Goal: Task Accomplishment & Management: Complete application form

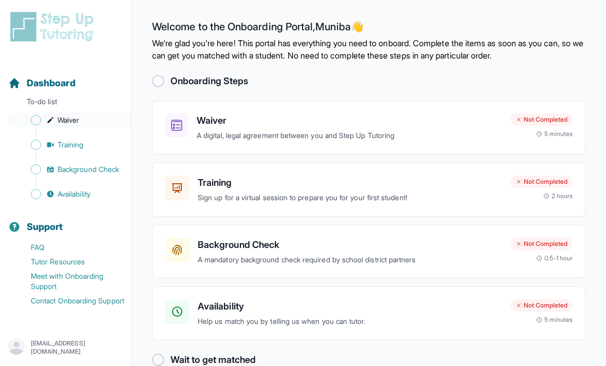
click at [42, 118] on link "Waiver" at bounding box center [69, 120] width 123 height 14
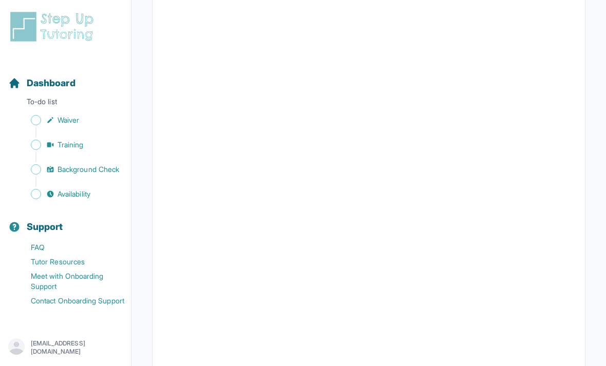
scroll to position [1310, 0]
click at [73, 122] on span "Waiver" at bounding box center [69, 120] width 22 height 10
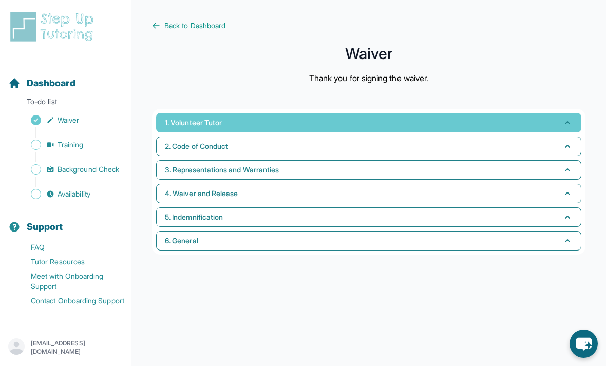
click at [276, 125] on button "1. Volunteer Tutor" at bounding box center [368, 123] width 425 height 20
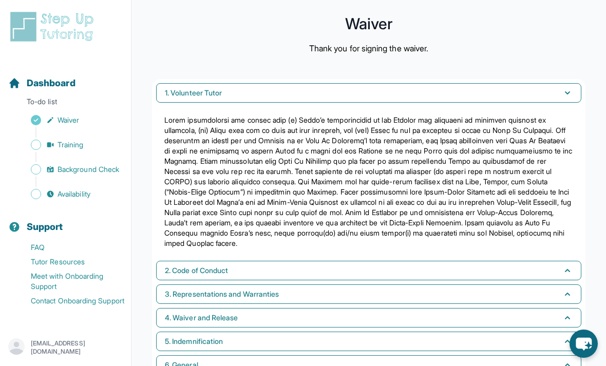
scroll to position [30, 0]
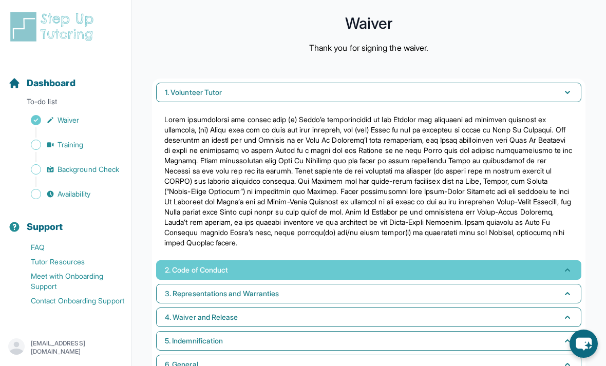
click at [329, 267] on button "2. Code of Conduct" at bounding box center [368, 270] width 425 height 20
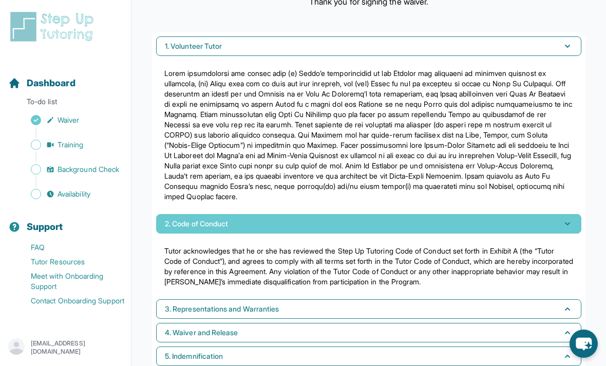
scroll to position [92, 0]
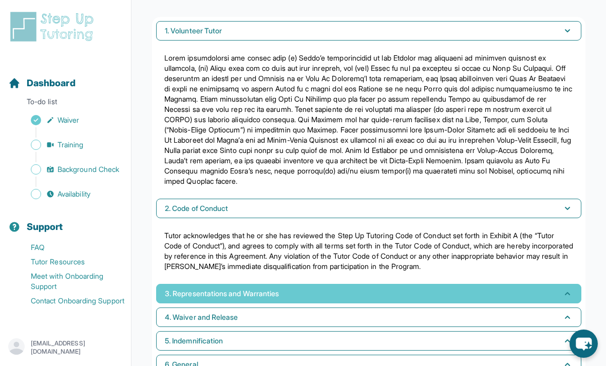
click at [290, 297] on button "3. Representations and Warranties" at bounding box center [368, 294] width 425 height 20
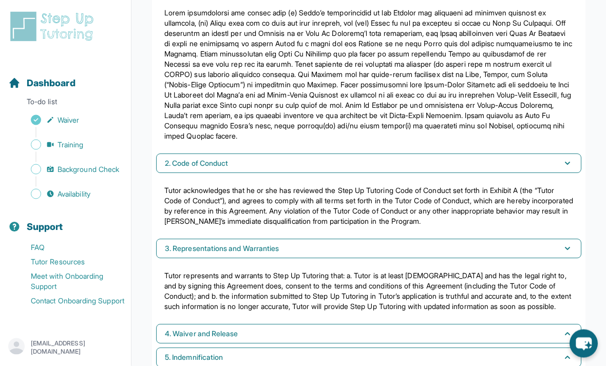
scroll to position [164, 0]
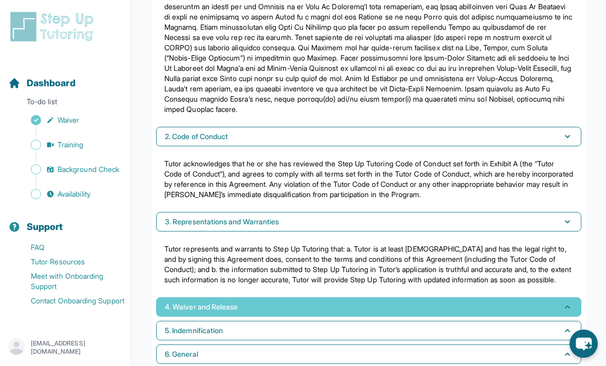
click at [390, 317] on button "4. Waiver and Release" at bounding box center [368, 307] width 425 height 20
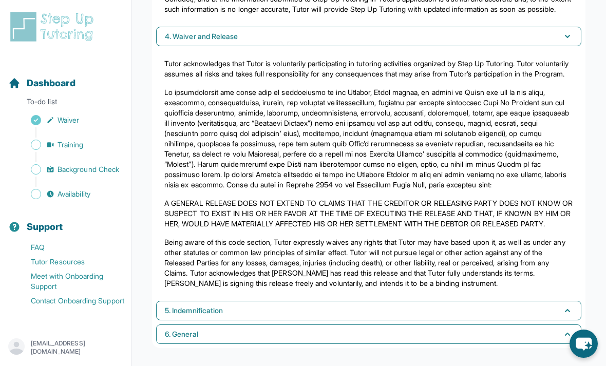
scroll to position [435, 0]
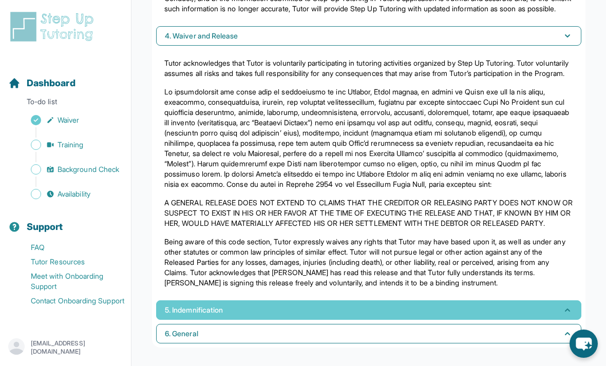
click at [328, 320] on button "5. Indemnification" at bounding box center [368, 311] width 425 height 20
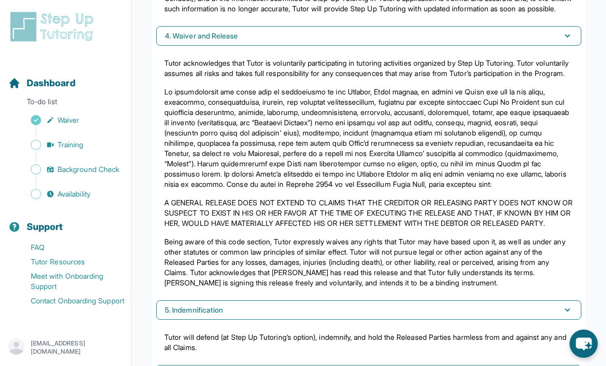
scroll to position [476, 0]
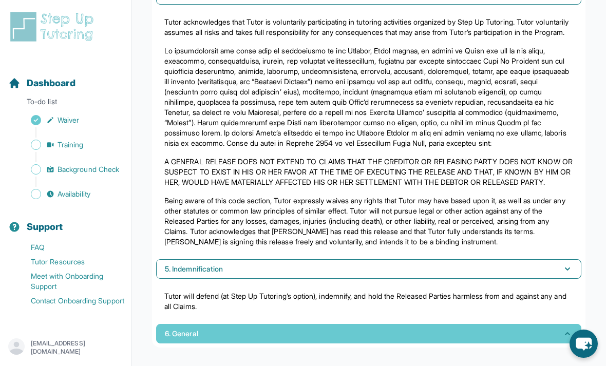
click at [347, 344] on button "6. General" at bounding box center [368, 334] width 425 height 20
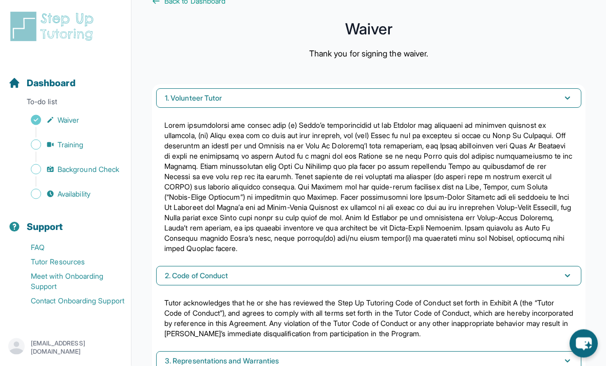
scroll to position [0, 0]
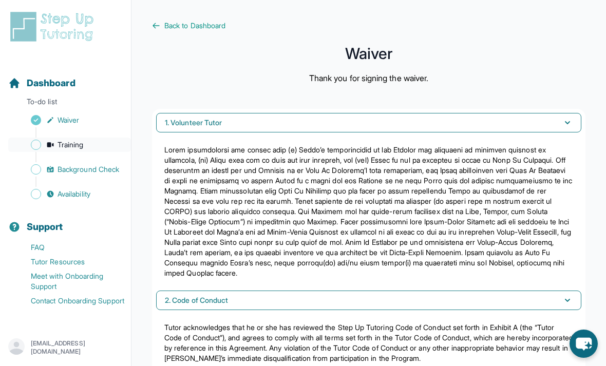
click at [81, 143] on span "Training" at bounding box center [71, 145] width 26 height 10
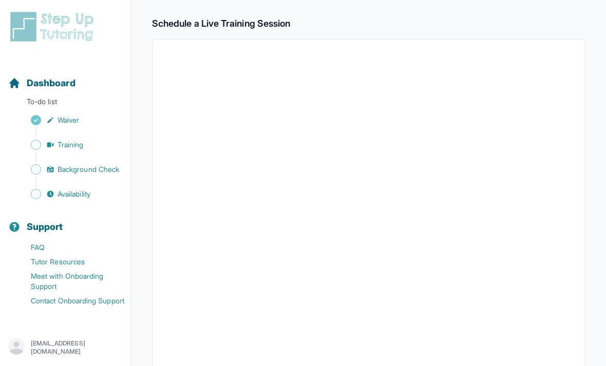
scroll to position [141, 0]
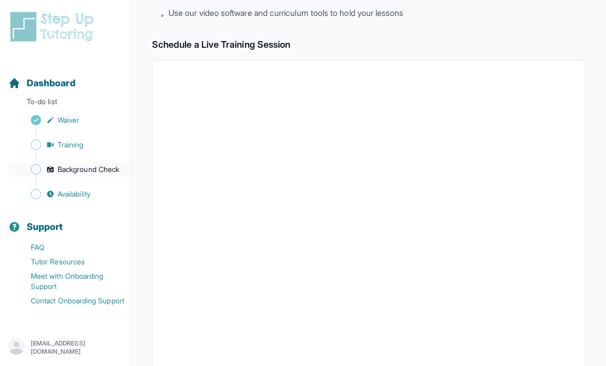
click at [55, 171] on link "Background Check" at bounding box center [69, 169] width 123 height 14
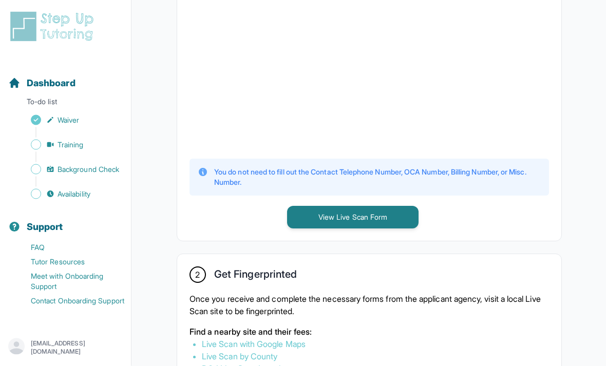
scroll to position [380, 0]
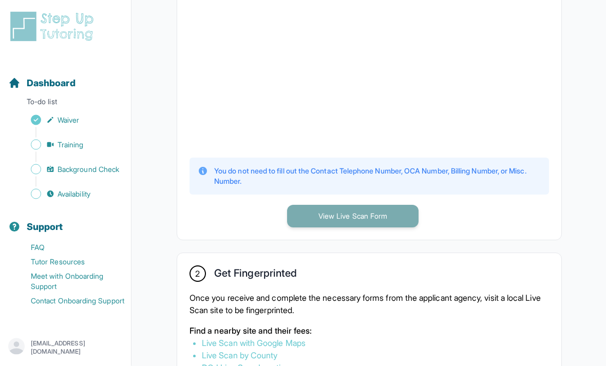
click at [320, 225] on button "View Live Scan Form" at bounding box center [353, 216] width 132 height 23
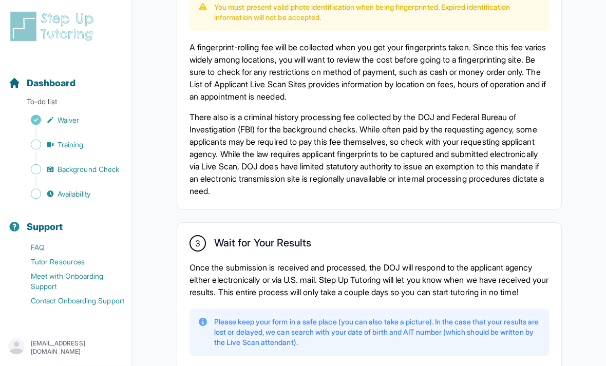
scroll to position [772, 0]
click at [62, 197] on span "Availability" at bounding box center [74, 194] width 33 height 10
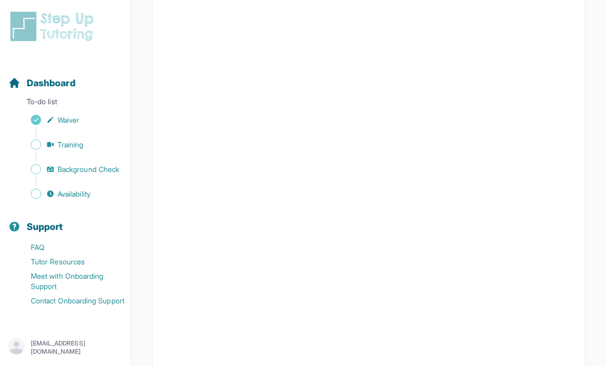
scroll to position [198, 0]
click at [71, 170] on span "Background Check" at bounding box center [89, 169] width 62 height 10
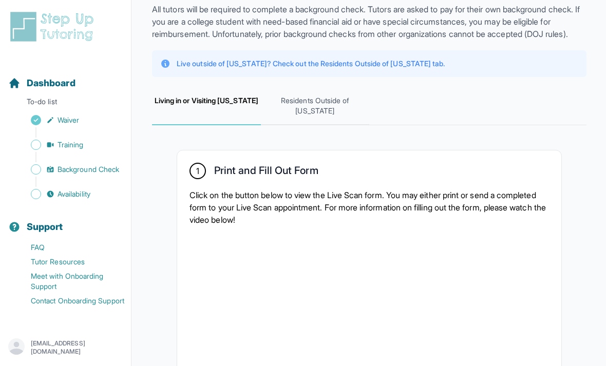
scroll to position [76, 0]
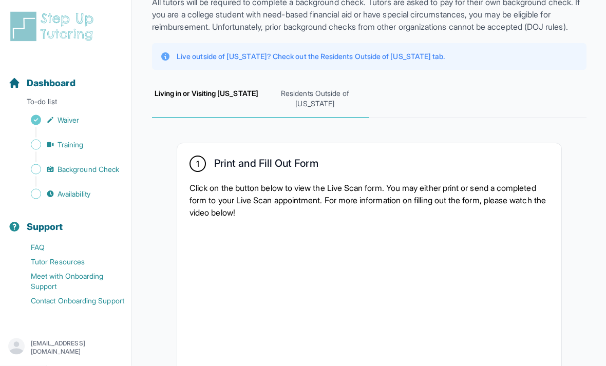
click at [322, 102] on span "Residents Outside of California" at bounding box center [315, 100] width 109 height 38
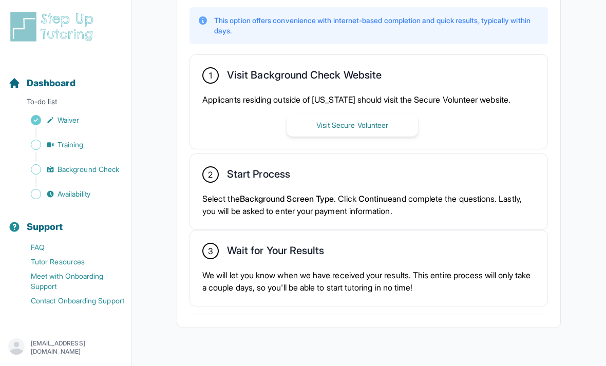
scroll to position [287, 0]
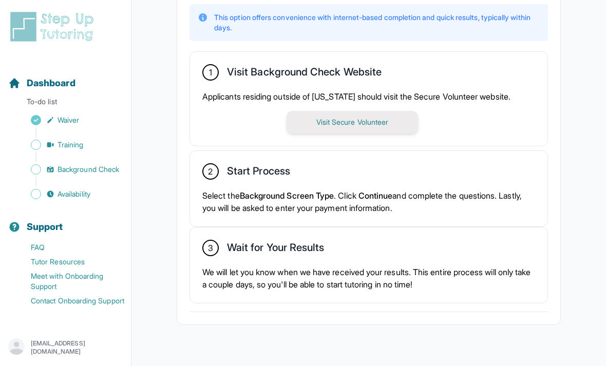
click at [373, 134] on button "Visit Secure Volunteer" at bounding box center [353, 122] width 132 height 23
